Goal: Navigation & Orientation: Find specific page/section

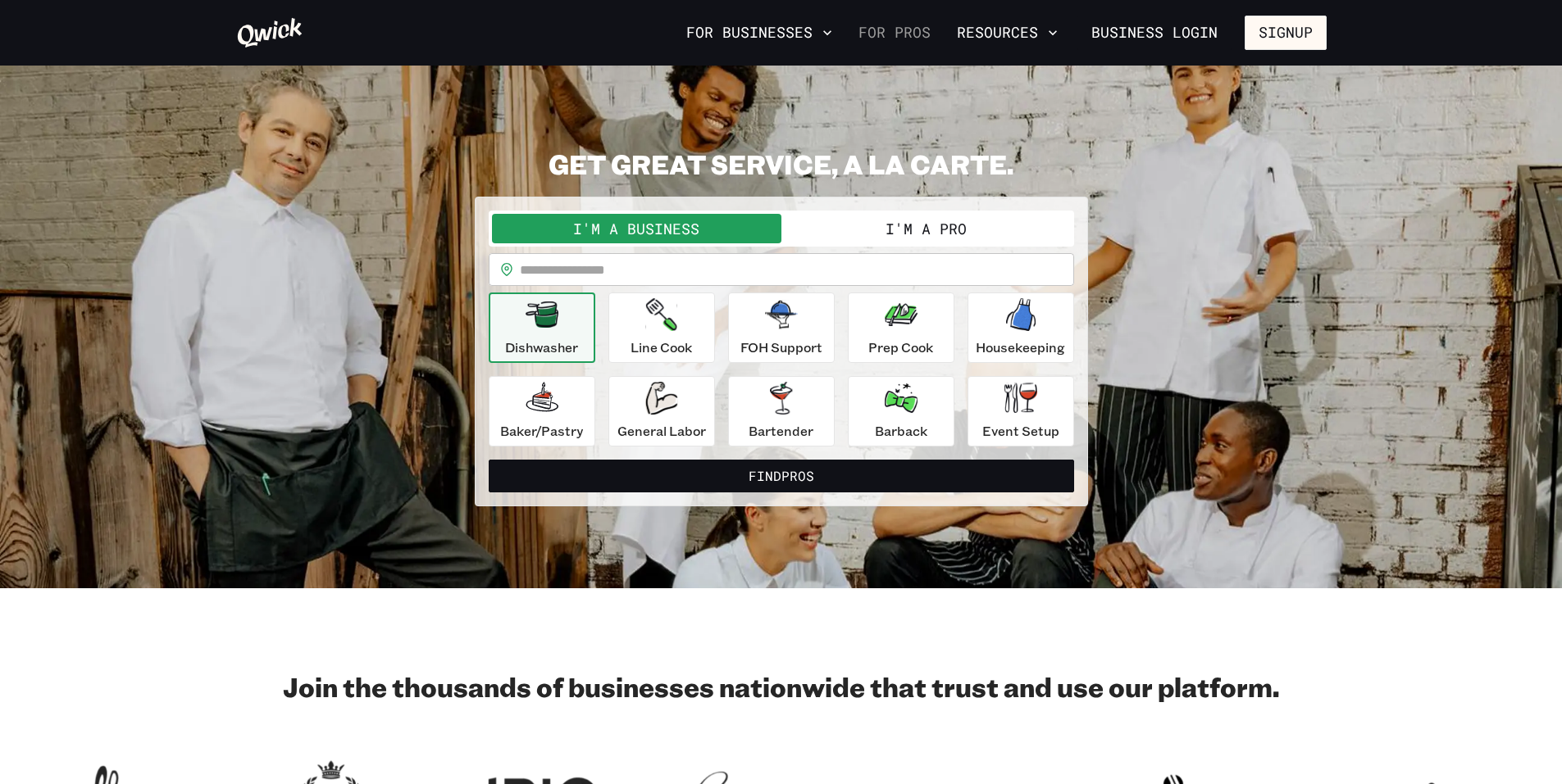
click at [912, 27] on link "For Pros" at bounding box center [893, 33] width 85 height 28
click at [941, 228] on button "I'm a Pro" at bounding box center [926, 228] width 289 height 30
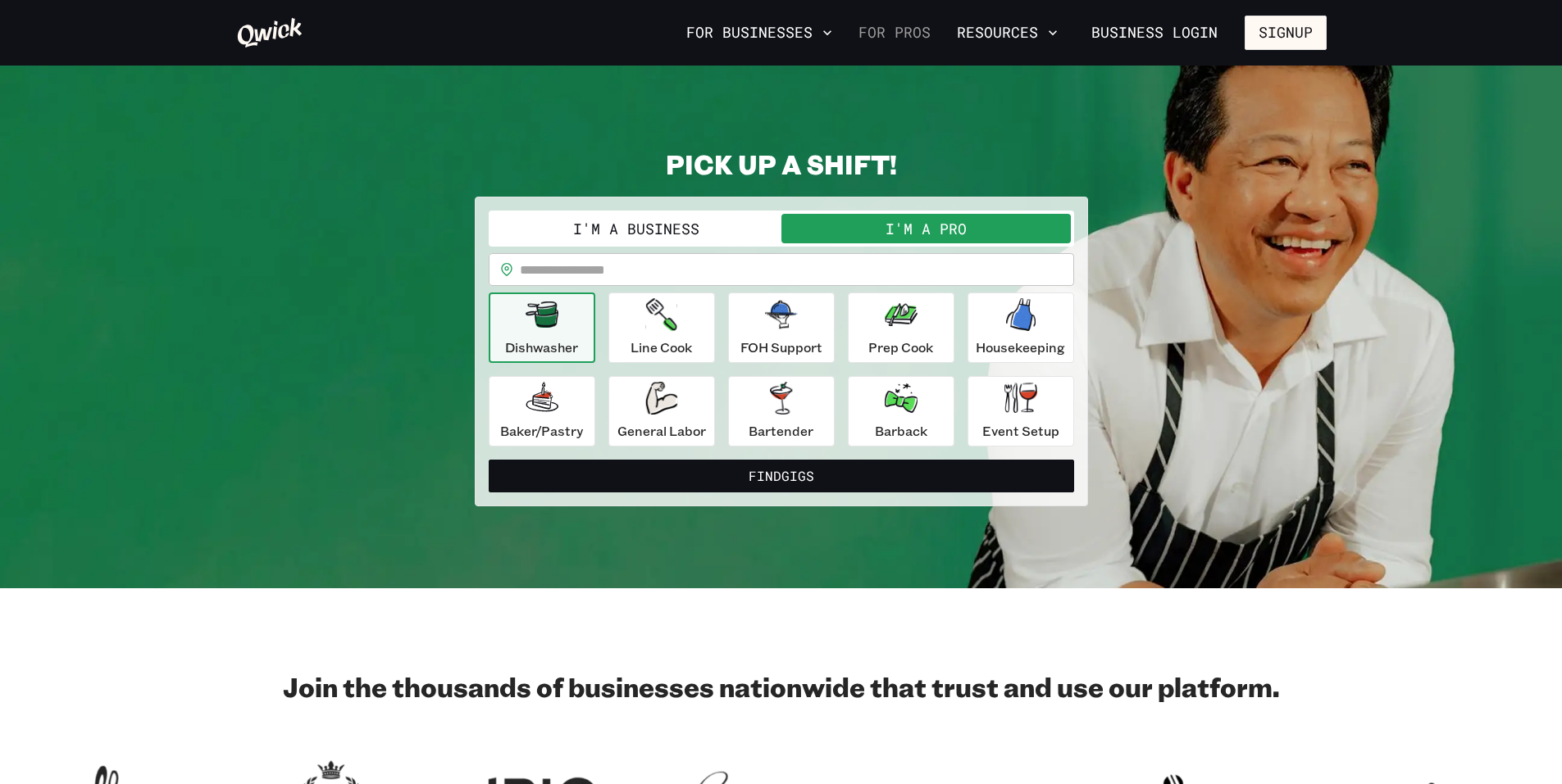
click at [882, 37] on link "For Pros" at bounding box center [893, 33] width 85 height 28
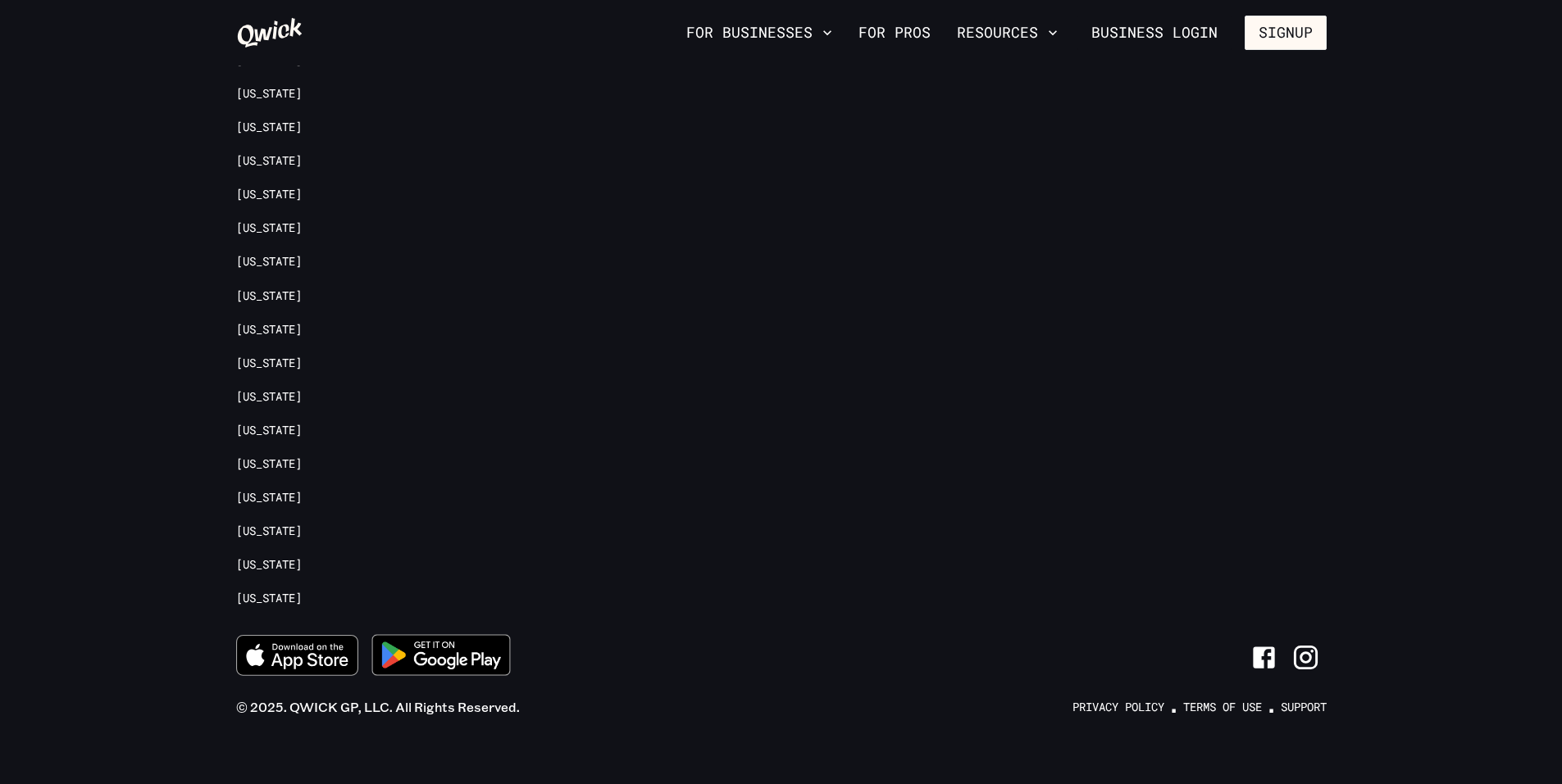
scroll to position [3734, 0]
